Goal: Book appointment/travel/reservation

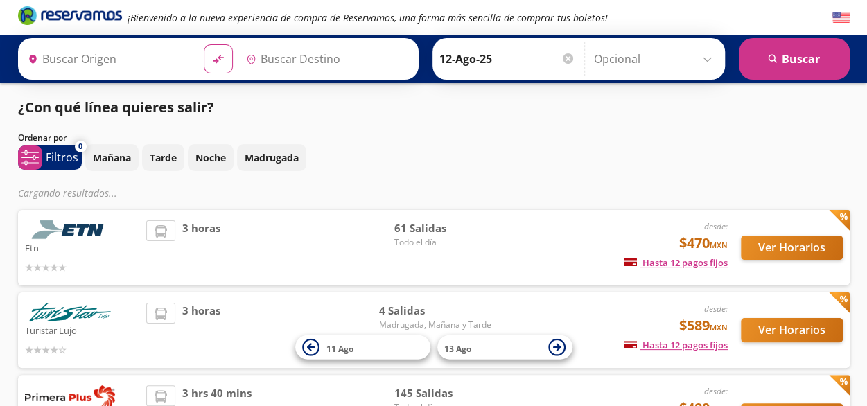
type input "Santiago de Querétaro, [GEOGRAPHIC_DATA]"
type input "[GEOGRAPHIC_DATA], [GEOGRAPHIC_DATA]"
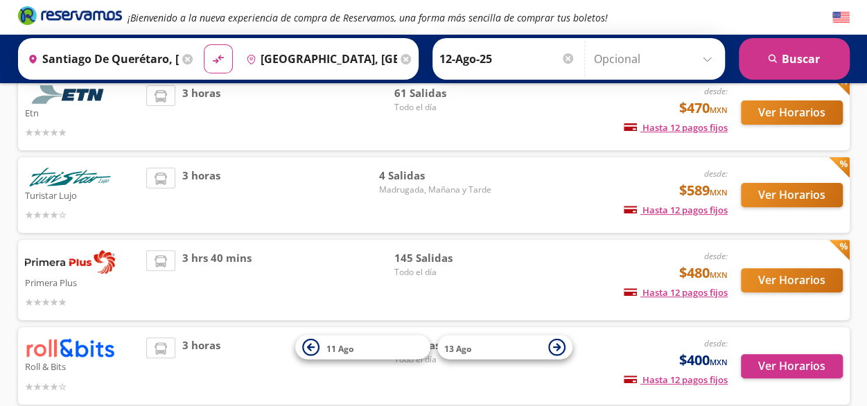
scroll to position [139, 0]
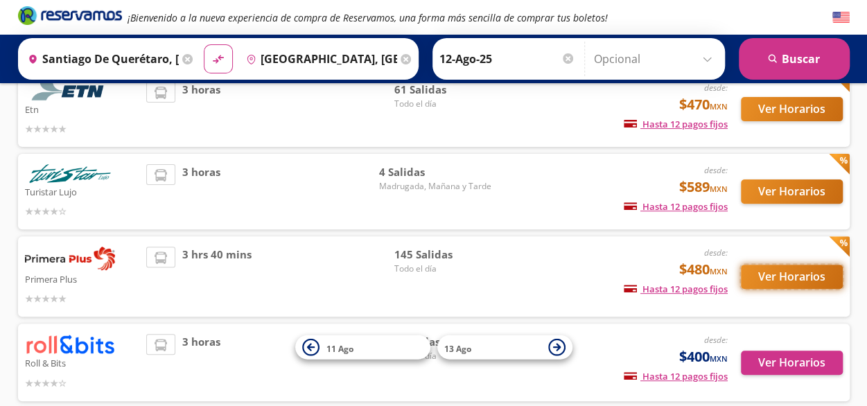
click at [793, 275] on button "Ver Horarios" at bounding box center [792, 277] width 102 height 24
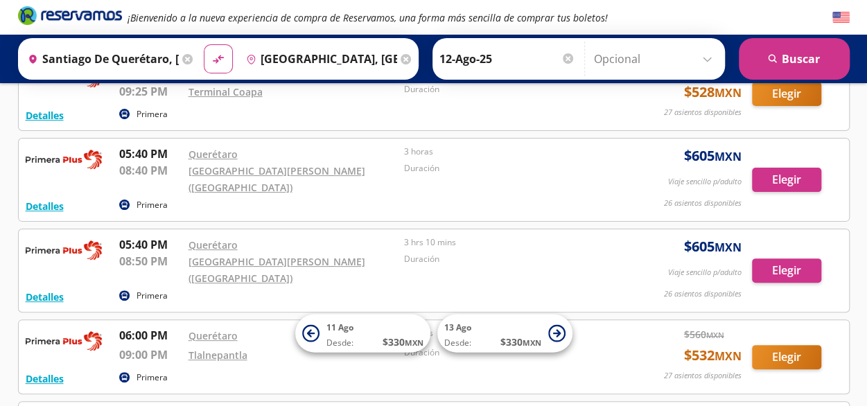
scroll to position [10572, 0]
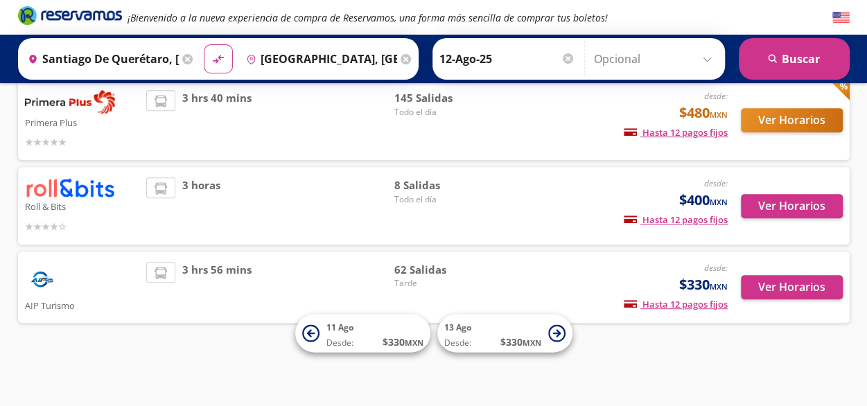
scroll to position [139, 0]
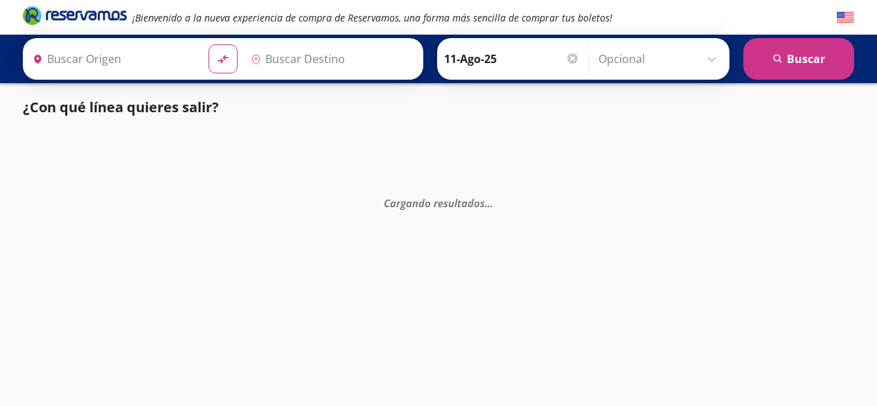
type input "[GEOGRAPHIC_DATA][PERSON_NAME], [GEOGRAPHIC_DATA]"
type input "[GEOGRAPHIC_DATA], [GEOGRAPHIC_DATA]"
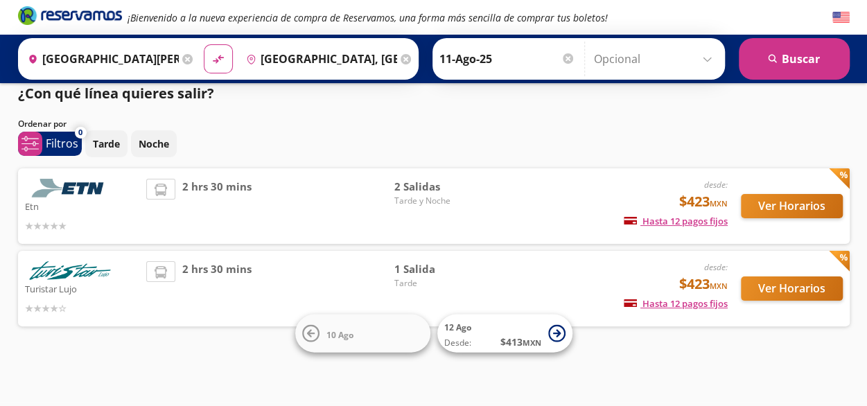
scroll to position [12, 0]
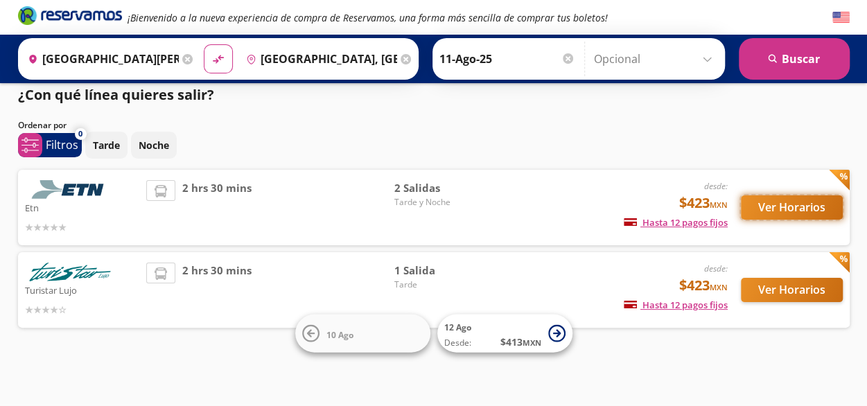
click at [779, 207] on button "Ver Horarios" at bounding box center [792, 207] width 102 height 24
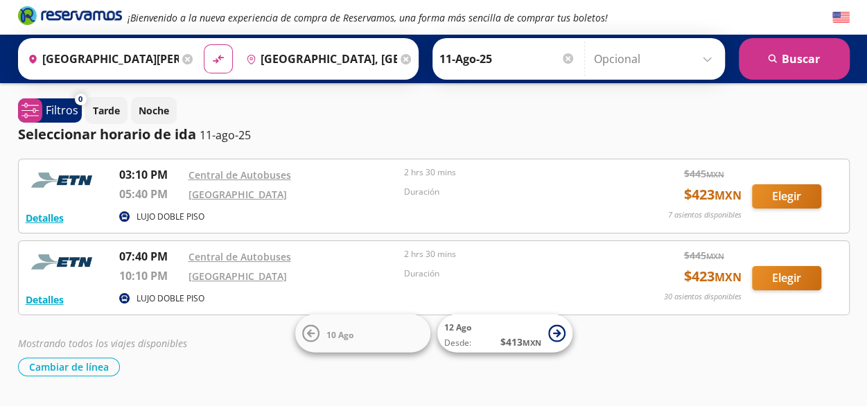
scroll to position [12, 0]
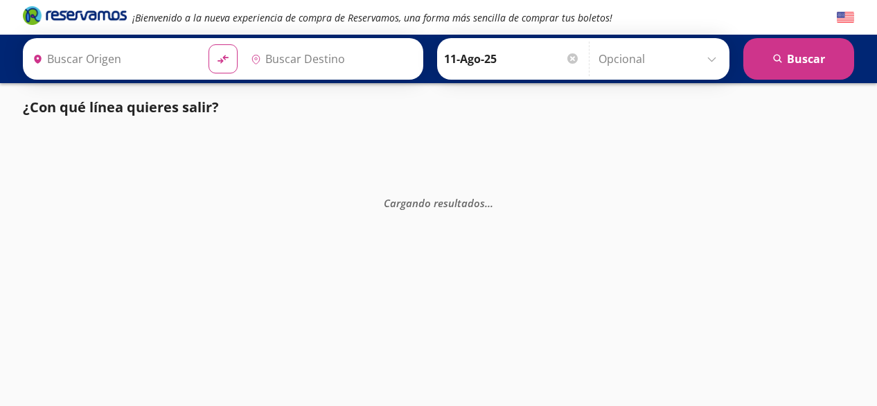
type input "Santiago de Querétaro, Querétaro"
type input "Ciudad de México, Distrito Federal"
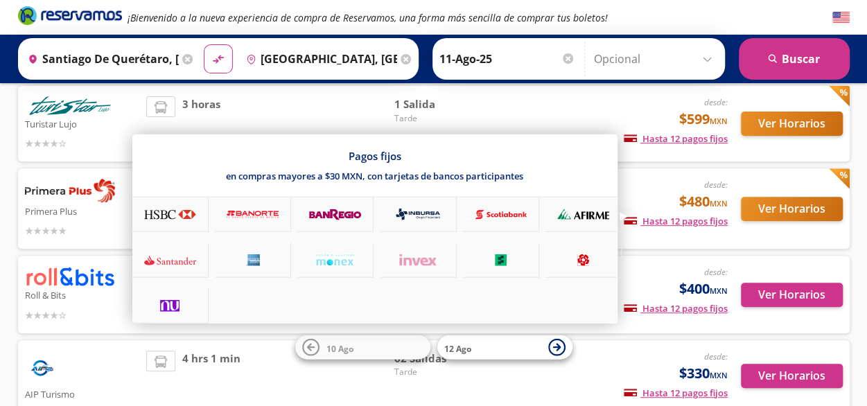
scroll to position [208, 0]
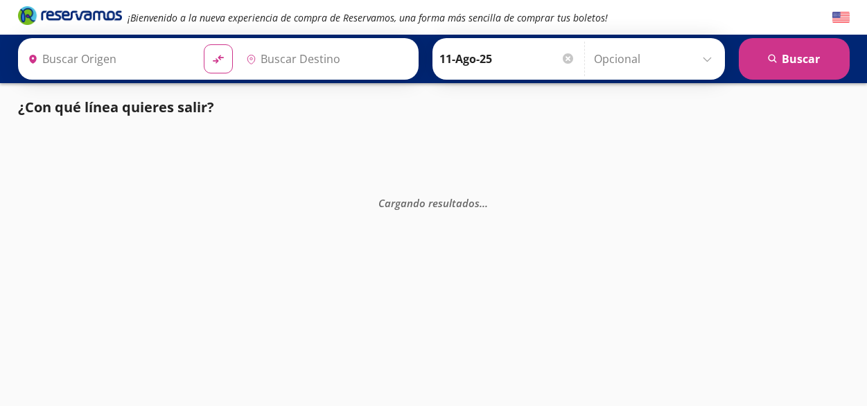
type input "San Juan del Río, Querétaro"
type input "Central del Norte, Distrito Federal"
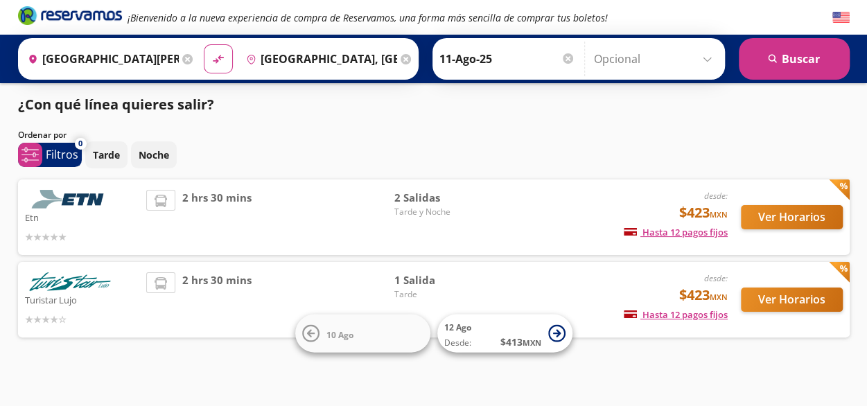
scroll to position [12, 0]
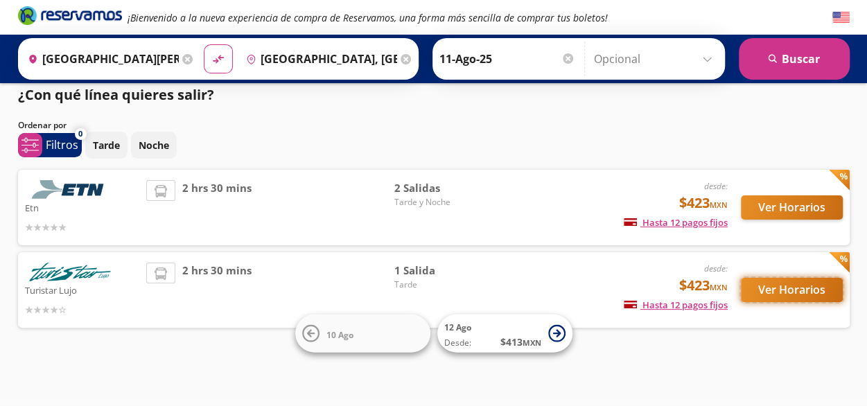
click at [787, 288] on button "Ver Horarios" at bounding box center [792, 290] width 102 height 24
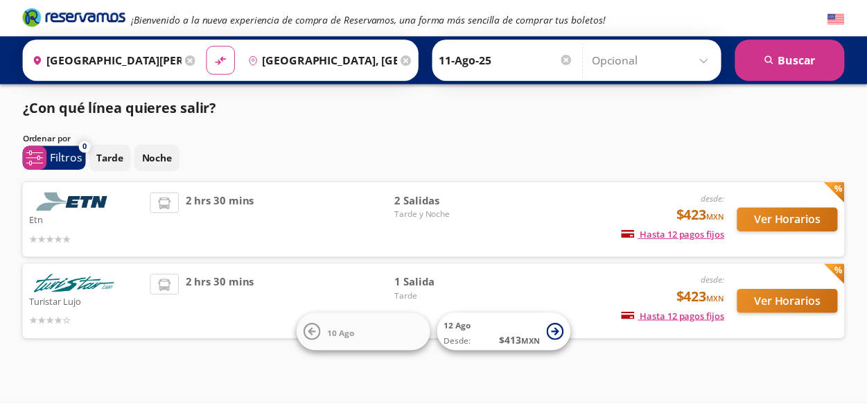
scroll to position [12, 0]
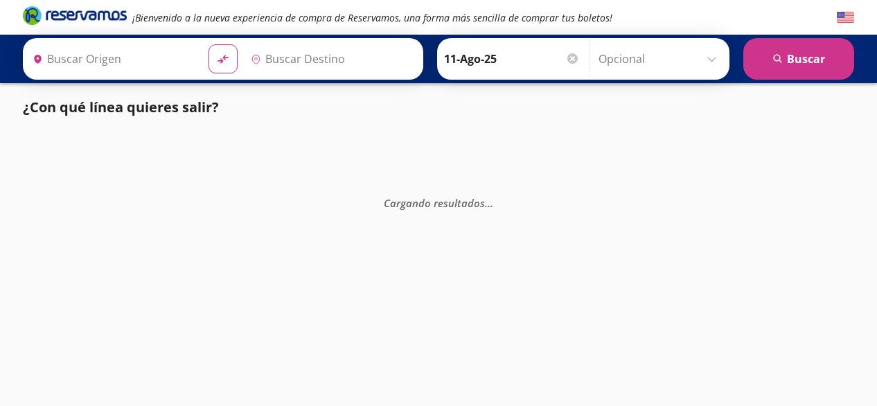
type input "Santiago de Querétaro, [GEOGRAPHIC_DATA]"
type input "[GEOGRAPHIC_DATA], [GEOGRAPHIC_DATA]"
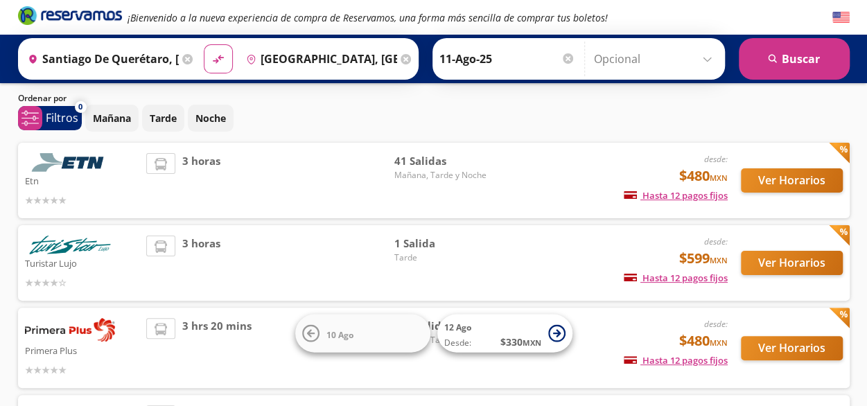
scroll to position [69, 0]
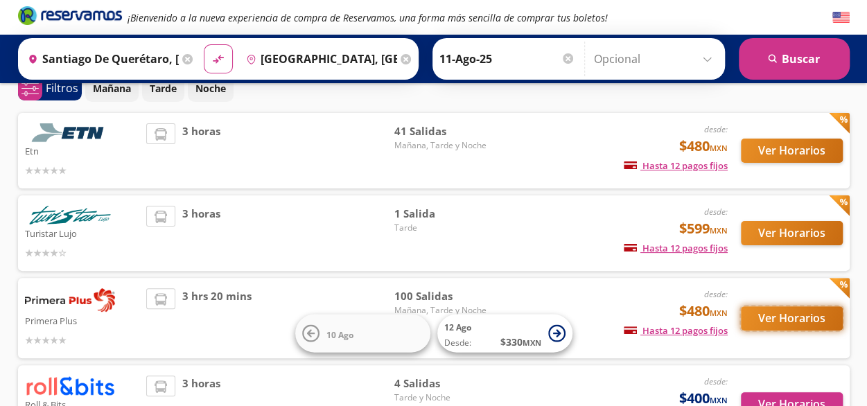
click at [789, 318] on button "Ver Horarios" at bounding box center [792, 318] width 102 height 24
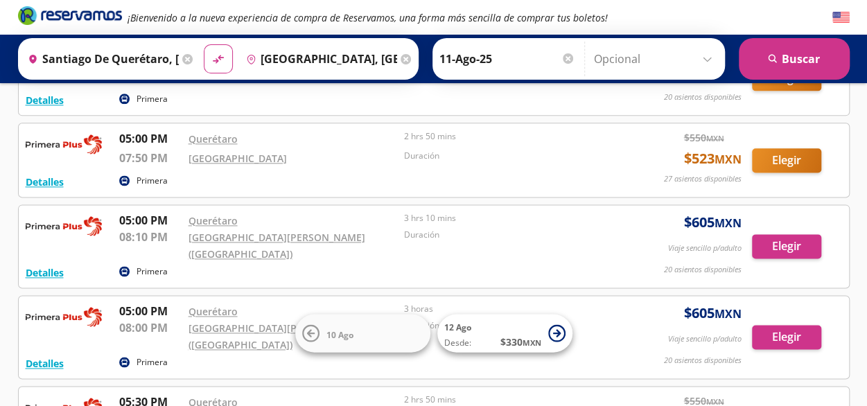
scroll to position [6096, 0]
